Goal: Task Accomplishment & Management: Manage account settings

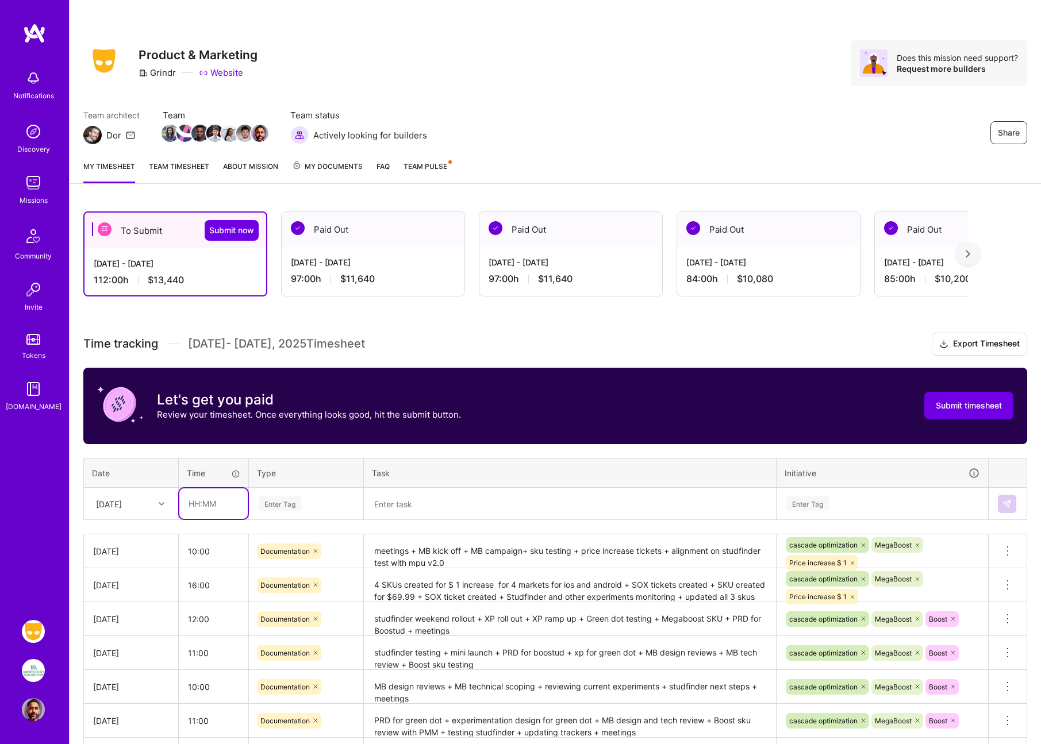
click at [191, 505] on input "text" at bounding box center [213, 504] width 68 height 30
type input "10:00"
click at [285, 501] on div "Enter Tag" at bounding box center [280, 504] width 43 height 18
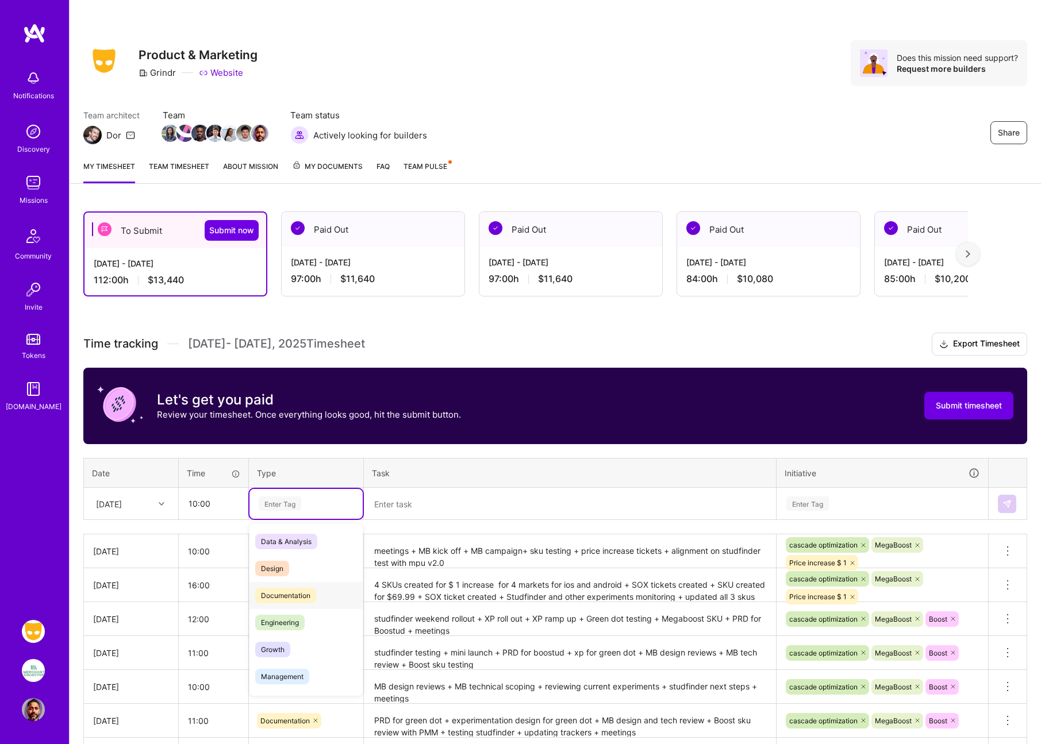
click at [274, 595] on span "Documentation" at bounding box center [285, 596] width 61 height 16
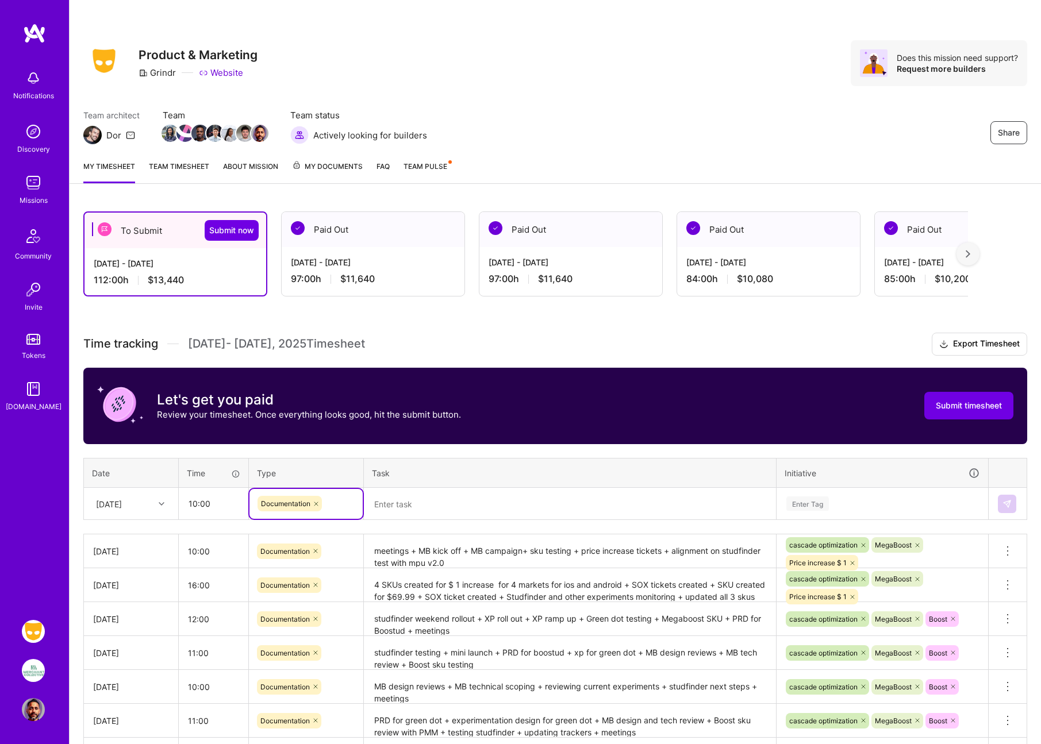
click at [394, 508] on textarea at bounding box center [570, 504] width 410 height 30
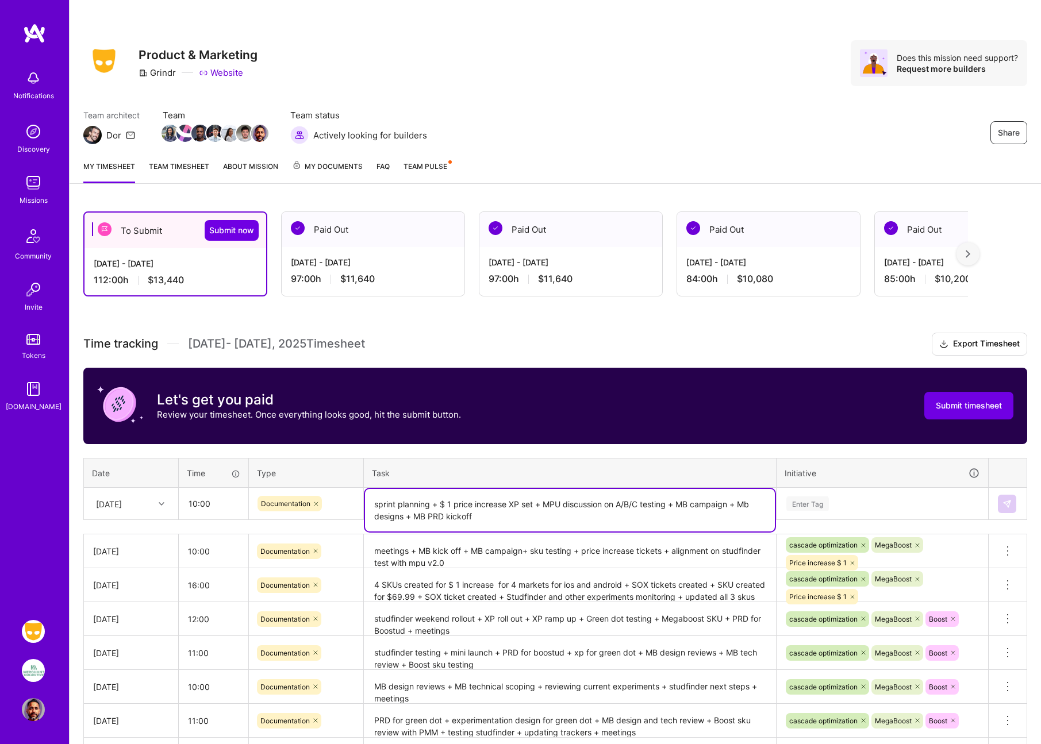
type textarea "sprint planning + $ 1 price increase XP set + MPU discussion on A/B/C testing +…"
click at [808, 500] on div "Enter Tag" at bounding box center [882, 504] width 210 height 30
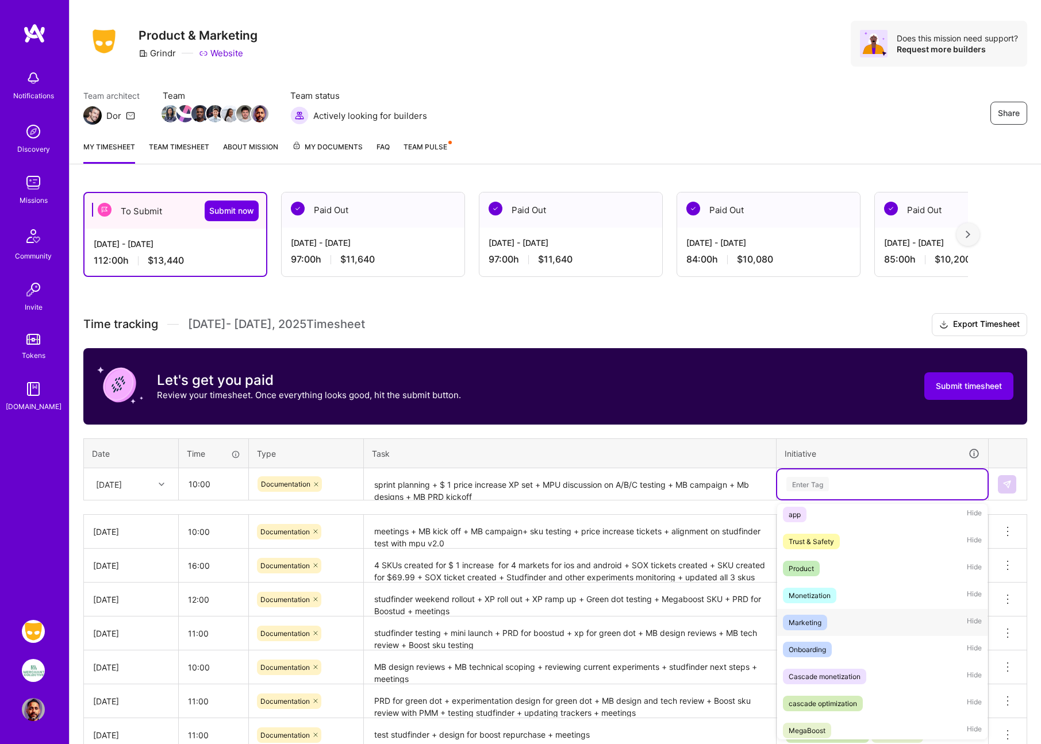
scroll to position [33, 0]
click at [825, 703] on div "cascade optimization" at bounding box center [823, 703] width 68 height 12
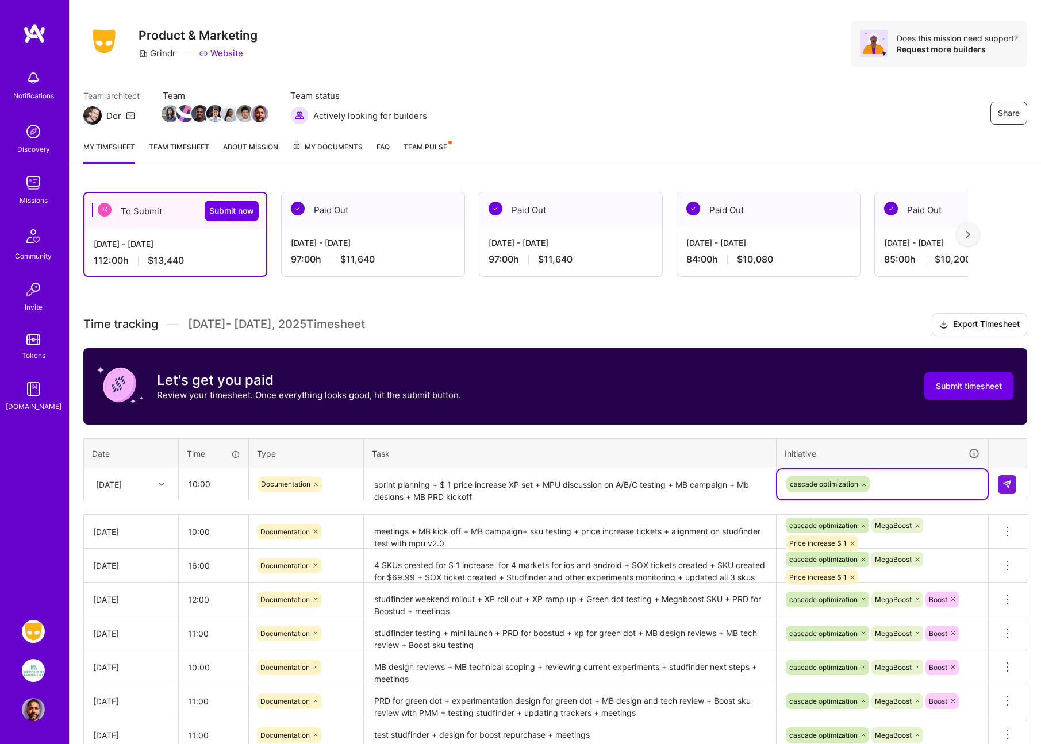
click at [895, 482] on div "cascade optimization" at bounding box center [882, 484] width 194 height 18
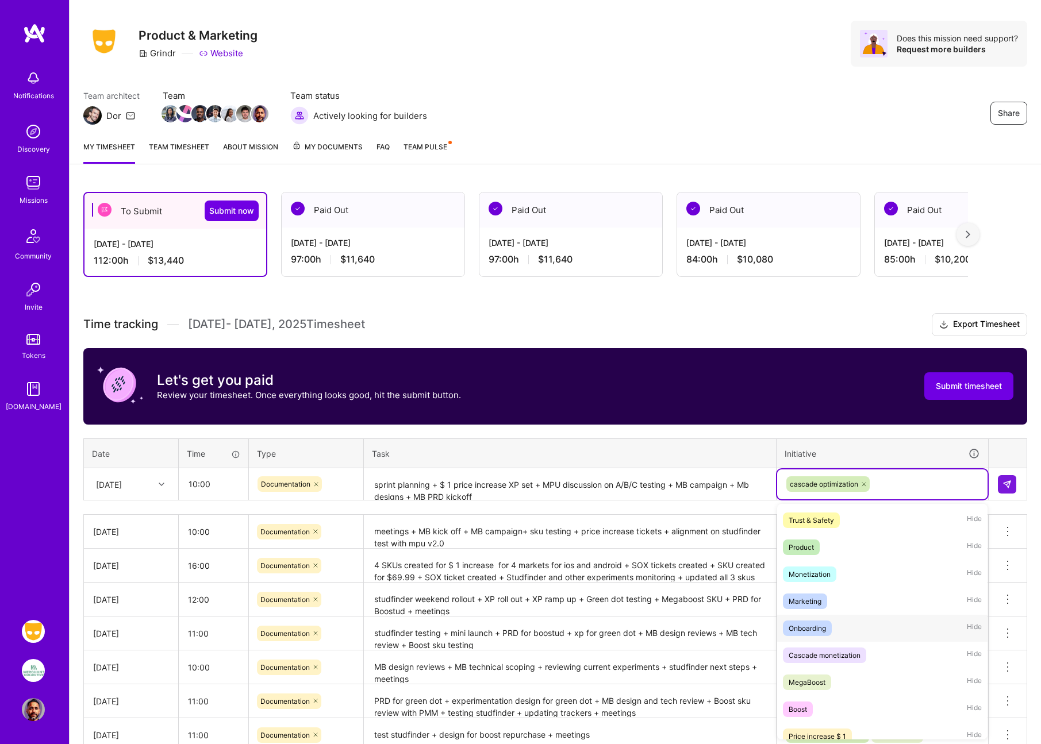
scroll to position [57, 0]
click at [820, 678] on div "MegaBoost" at bounding box center [807, 679] width 37 height 12
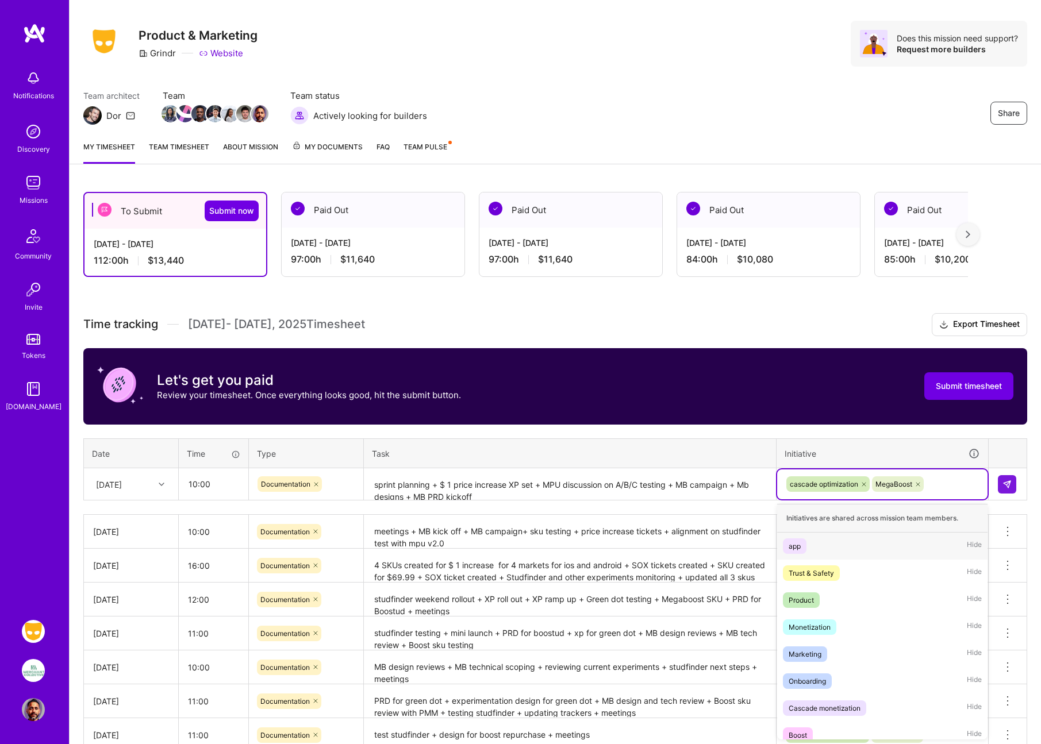
click at [933, 486] on div "cascade optimization MegaBoost" at bounding box center [882, 484] width 194 height 18
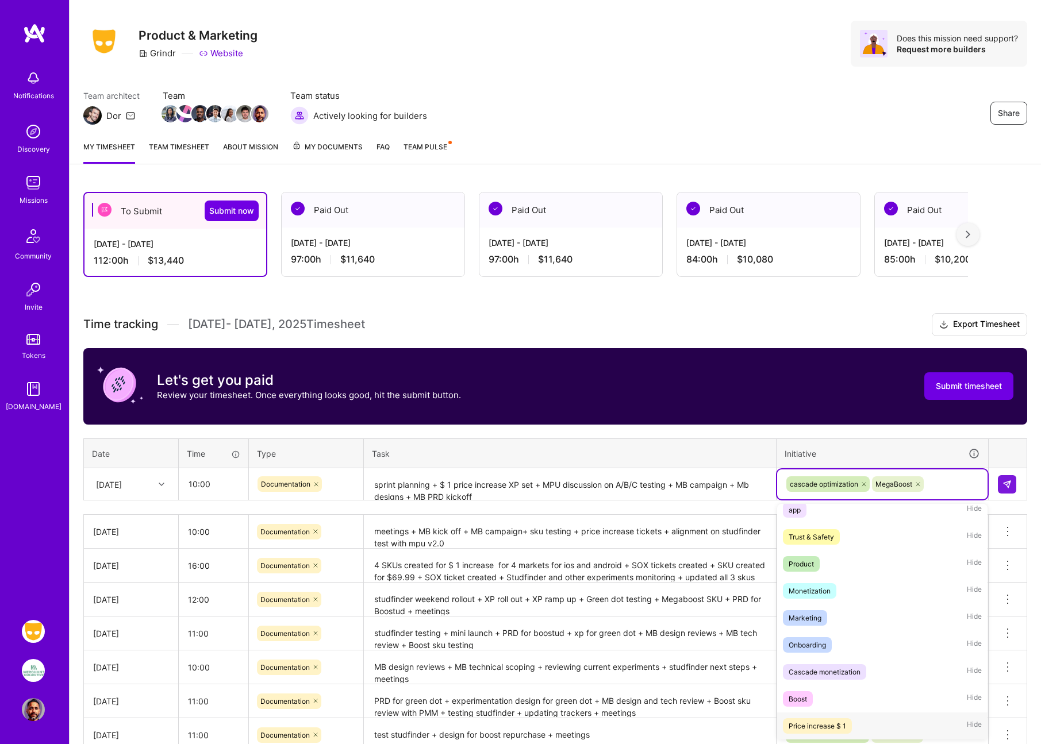
click at [836, 728] on div "Price increase $ 1" at bounding box center [817, 726] width 57 height 12
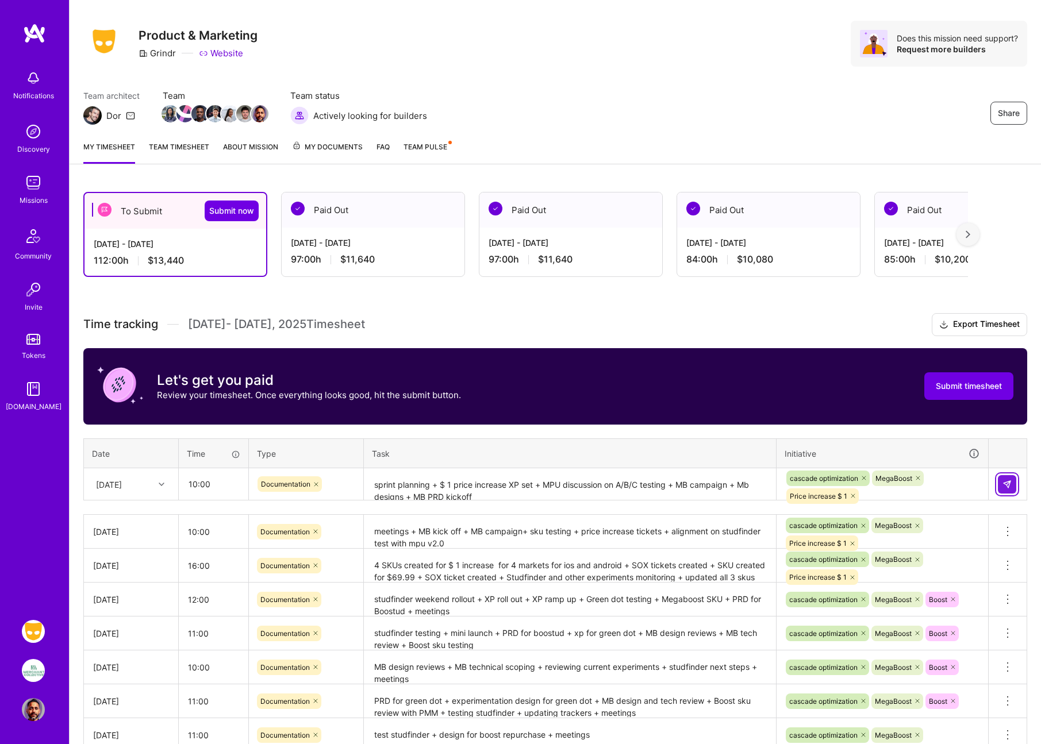
click at [1008, 480] on img at bounding box center [1007, 484] width 9 height 9
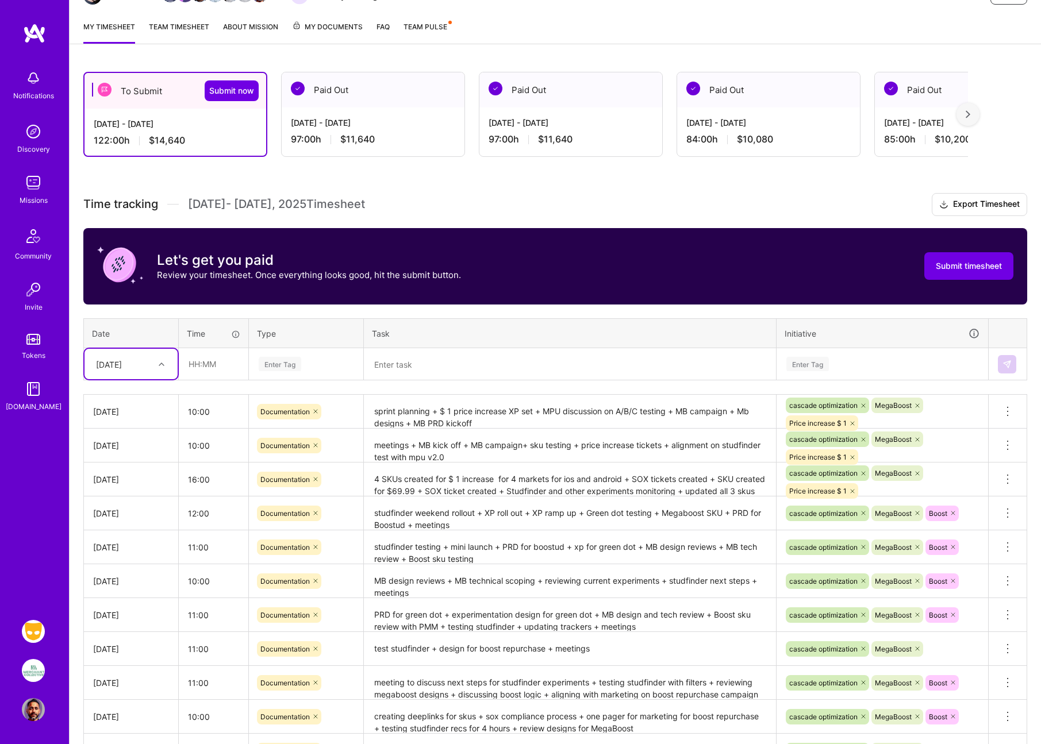
scroll to position [0, 0]
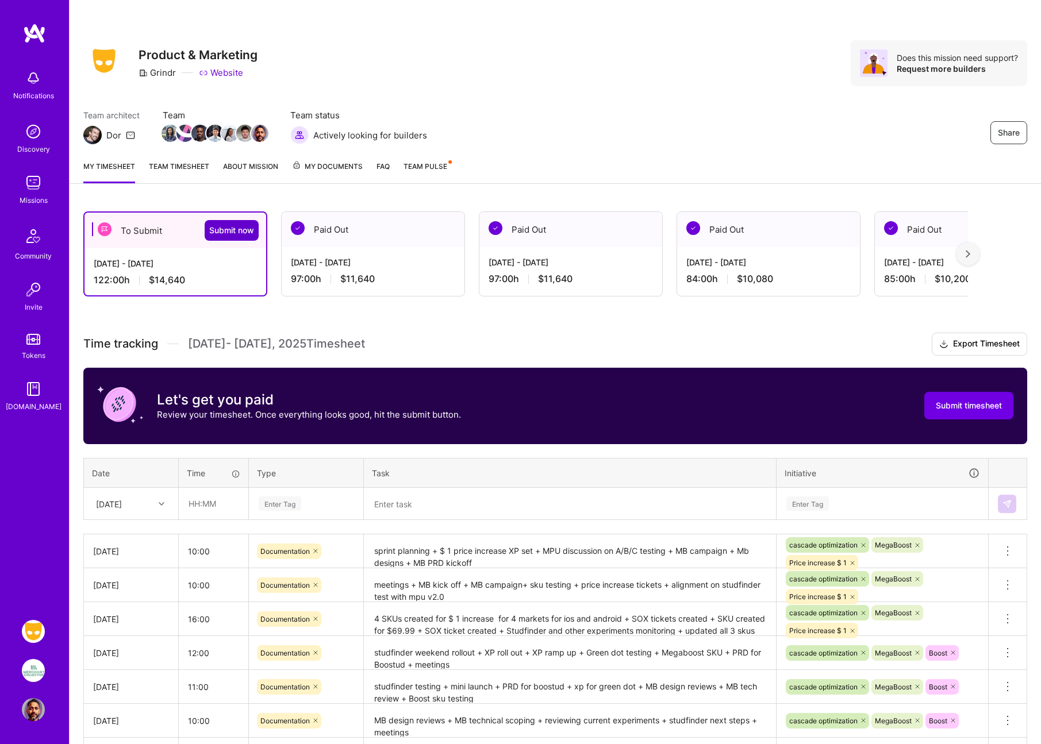
click at [230, 230] on span "Submit now" at bounding box center [231, 230] width 45 height 11
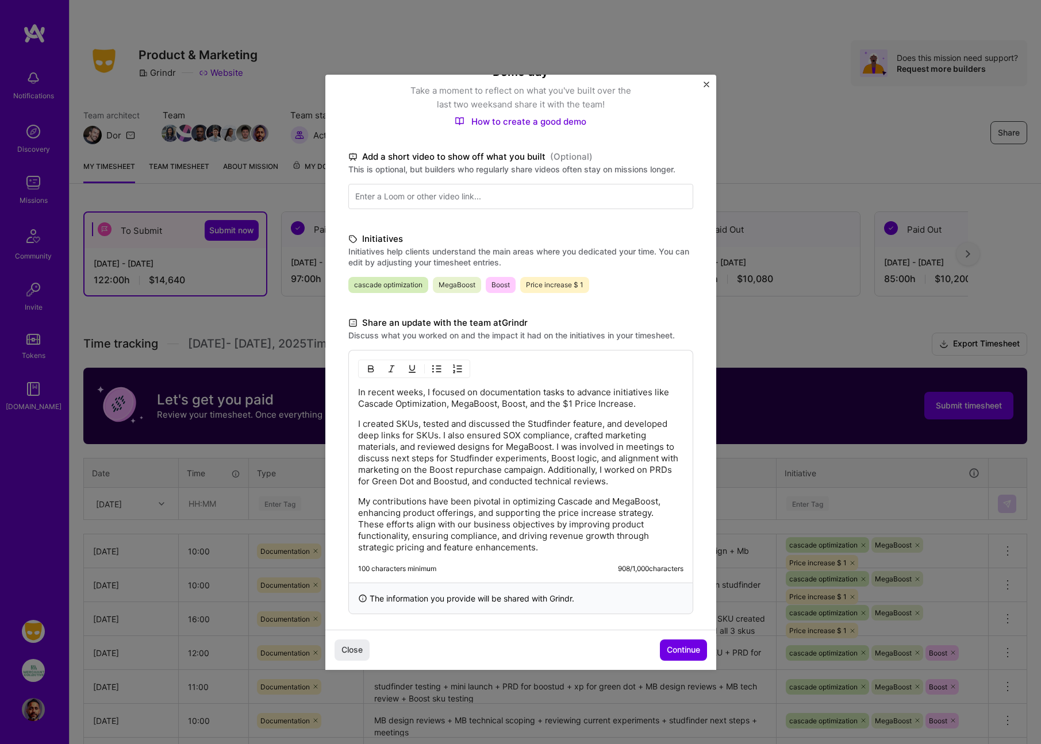
scroll to position [124, 0]
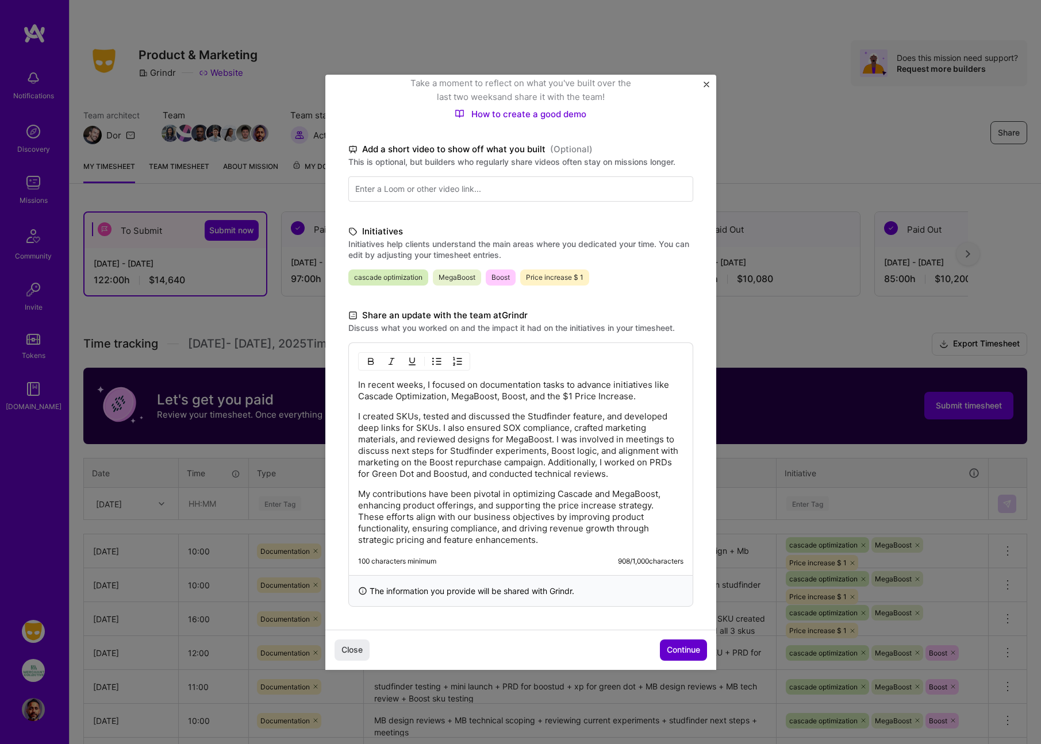
click at [682, 650] on span "Continue" at bounding box center [683, 649] width 33 height 11
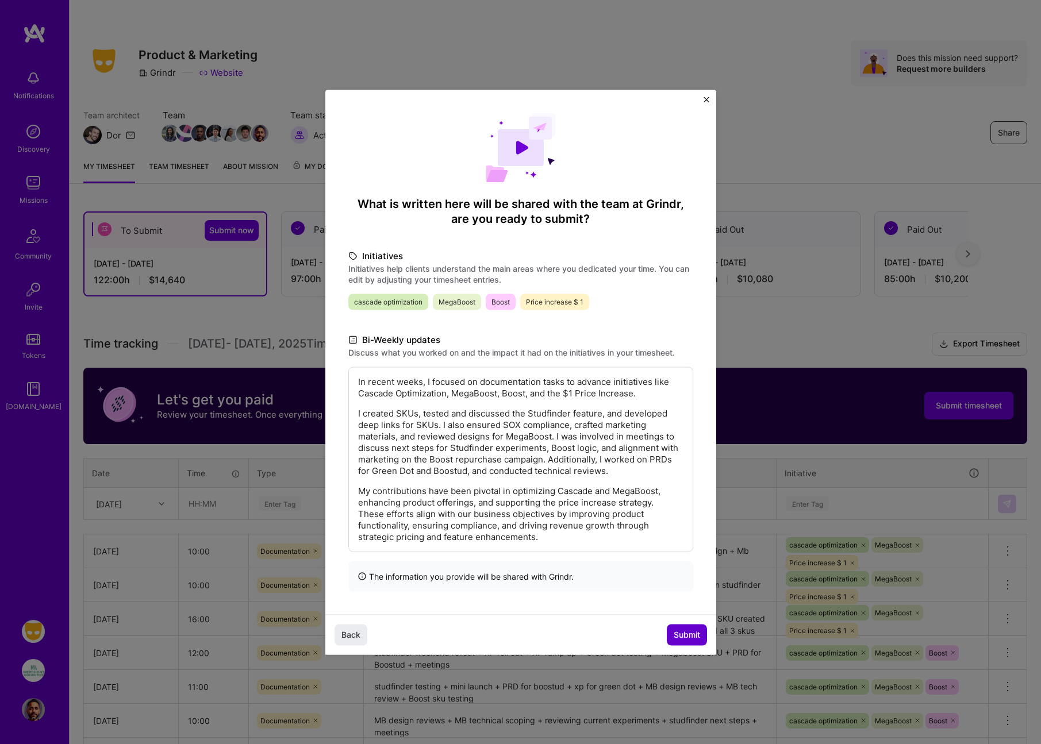
click at [693, 628] on button "Submit" at bounding box center [687, 635] width 40 height 21
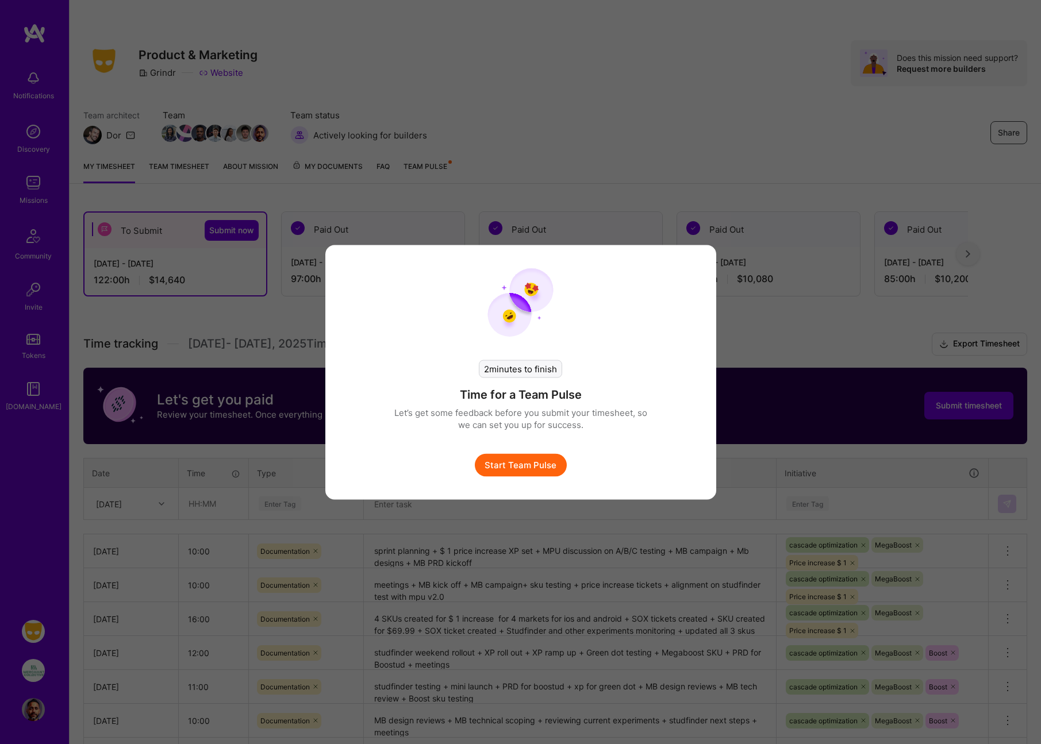
click at [529, 462] on button "Start Team Pulse" at bounding box center [521, 465] width 92 height 23
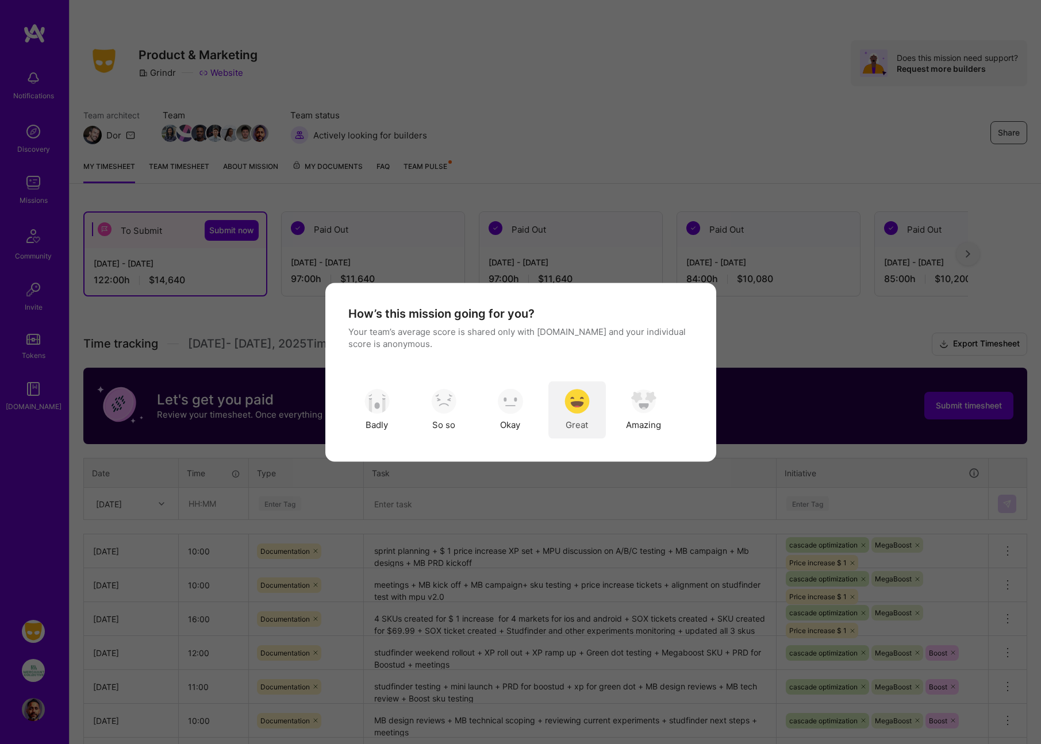
click at [575, 404] on img "modal" at bounding box center [577, 401] width 25 height 25
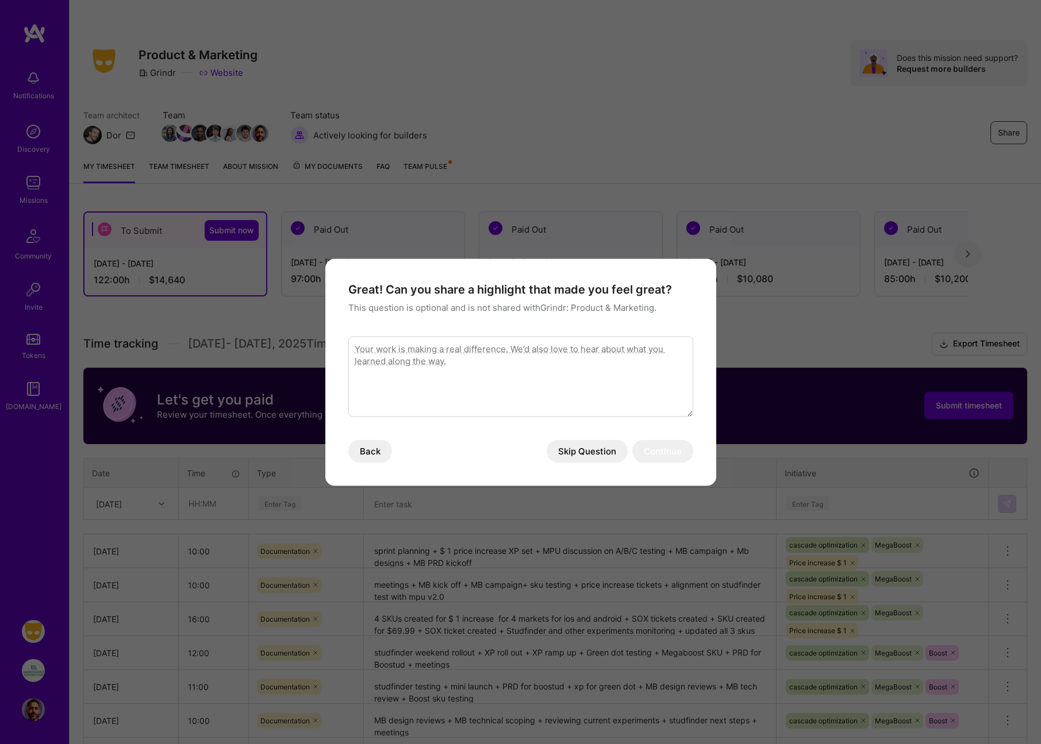
click at [589, 451] on button "Skip Question" at bounding box center [587, 451] width 81 height 23
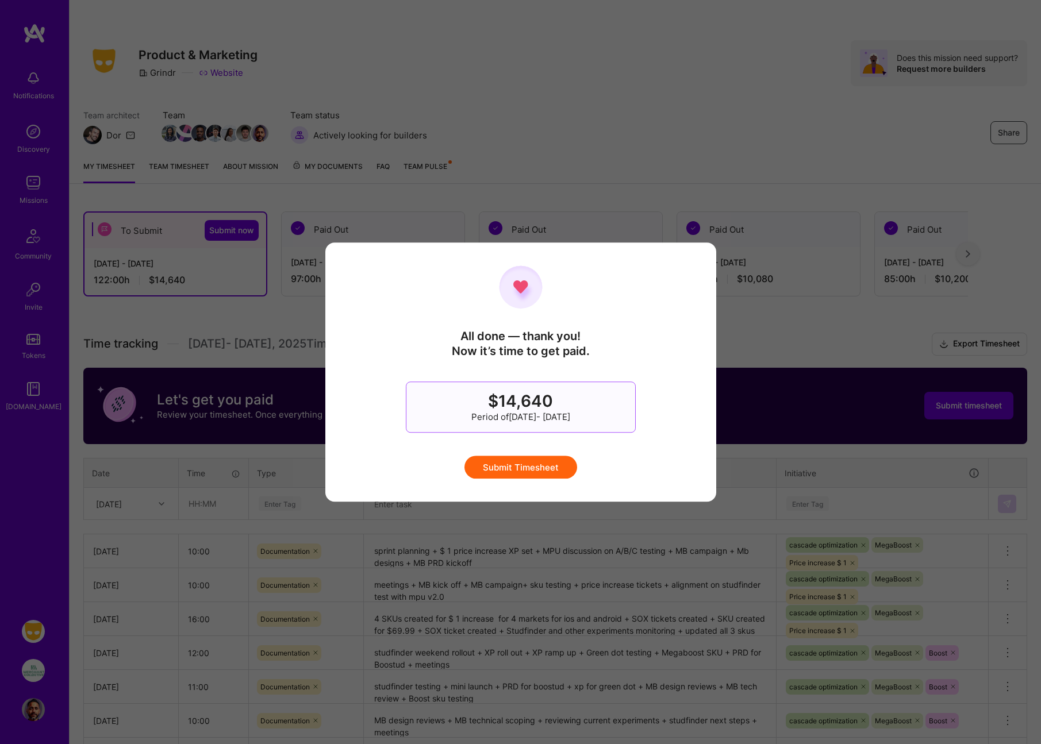
click at [512, 469] on button "Submit Timesheet" at bounding box center [520, 467] width 113 height 23
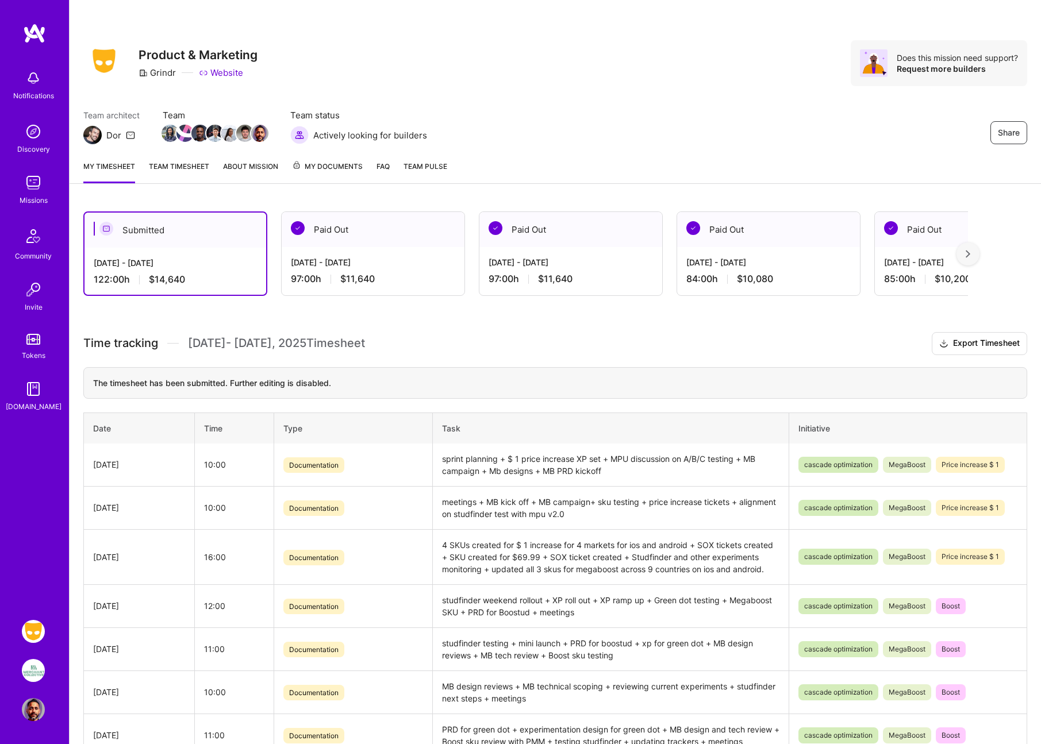
click at [432, 167] on span "Team Pulse" at bounding box center [426, 166] width 44 height 9
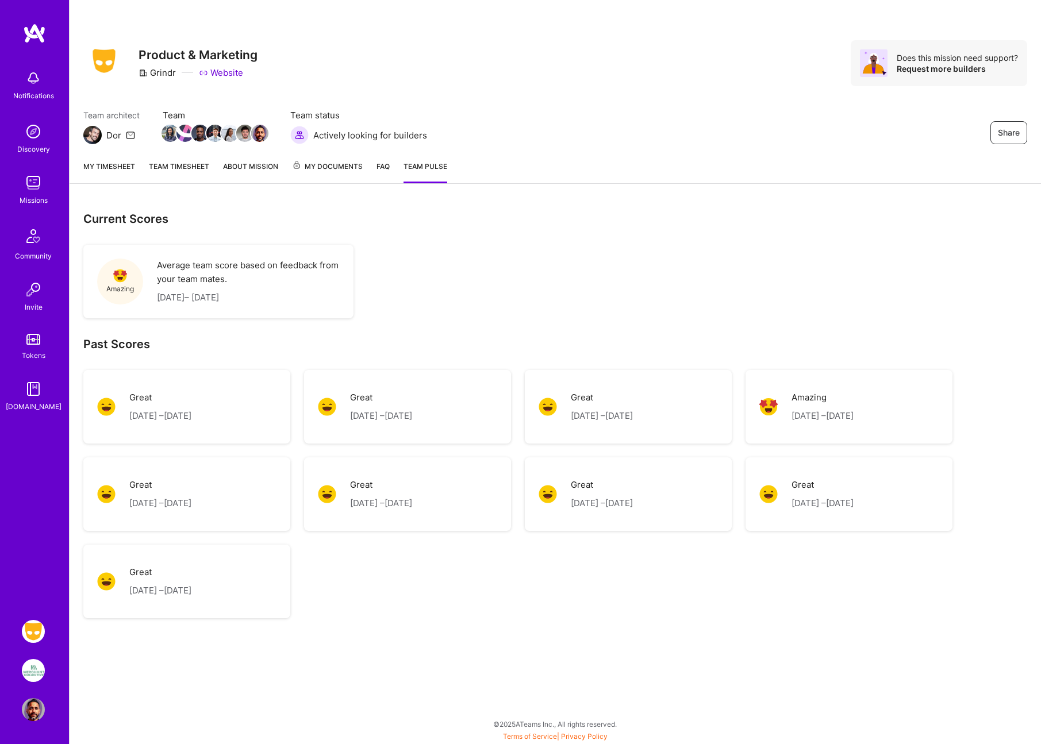
click at [101, 59] on img at bounding box center [103, 60] width 41 height 31
click at [257, 162] on link "About Mission" at bounding box center [250, 171] width 55 height 23
